Goal: Task Accomplishment & Management: Manage account settings

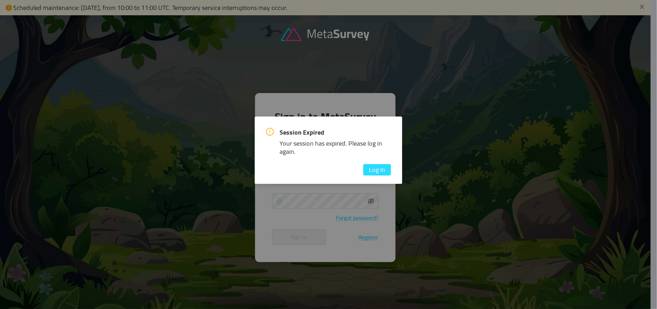
click at [377, 170] on button "Log In" at bounding box center [377, 169] width 28 height 11
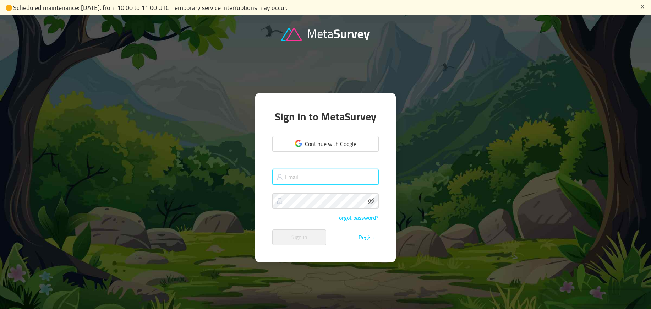
click at [306, 180] on input "text" at bounding box center [325, 177] width 106 height 16
type input "[EMAIL_ADDRESS][DOMAIN_NAME]"
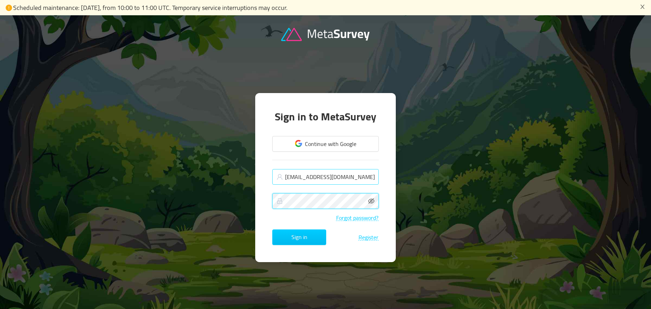
click at [272, 229] on button "Sign in" at bounding box center [299, 237] width 54 height 16
